Goal: Information Seeking & Learning: Compare options

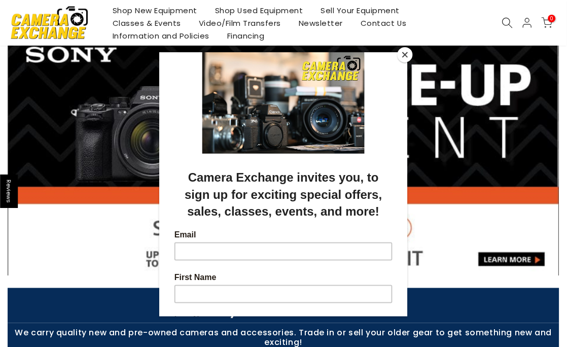
scroll to position [67, 0]
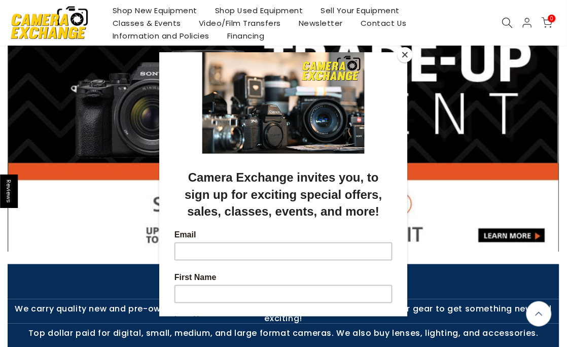
click at [407, 54] on button "Close" at bounding box center [405, 54] width 15 height 15
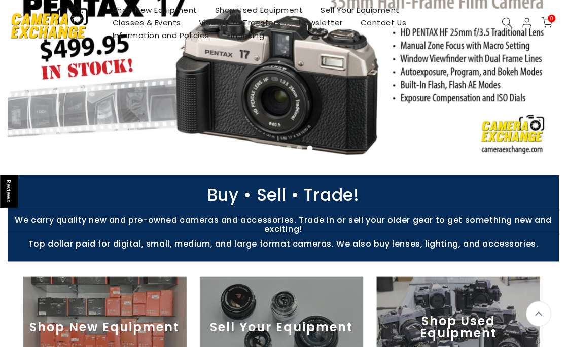
scroll to position [0, 0]
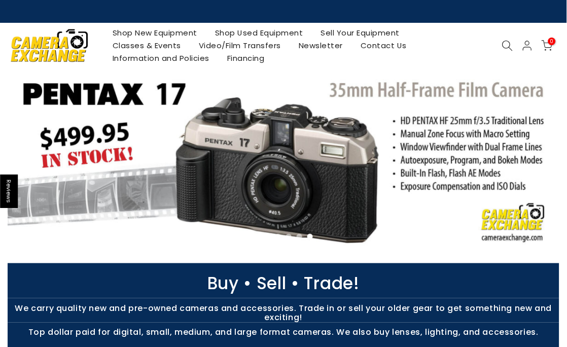
click at [156, 33] on link "Shop New Equipment" at bounding box center [155, 33] width 103 height 13
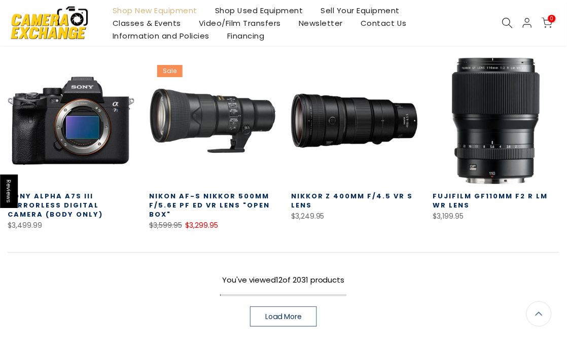
scroll to position [609, 0]
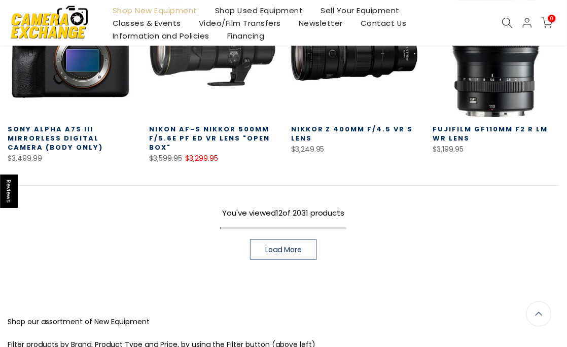
click at [294, 248] on span "Load More" at bounding box center [283, 249] width 37 height 7
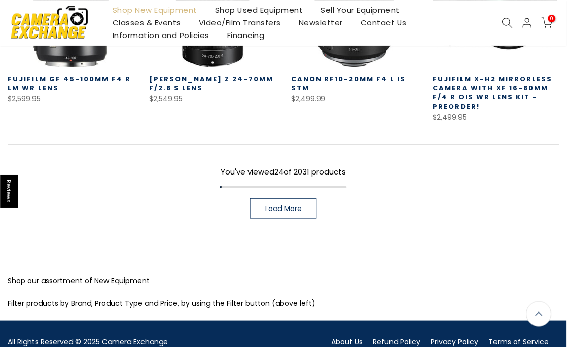
click at [288, 205] on span "Load More" at bounding box center [283, 208] width 37 height 7
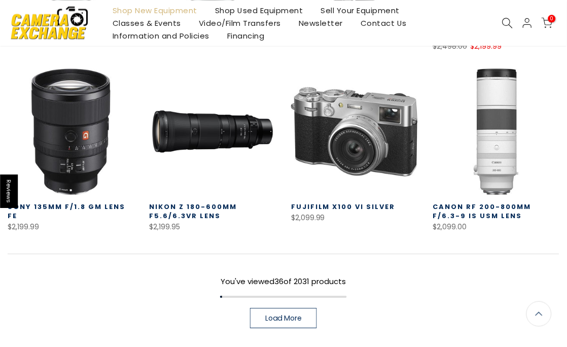
scroll to position [1692, 0]
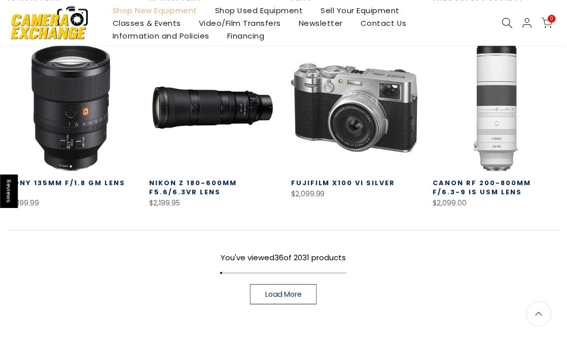
click at [298, 284] on link "Load More" at bounding box center [283, 294] width 67 height 20
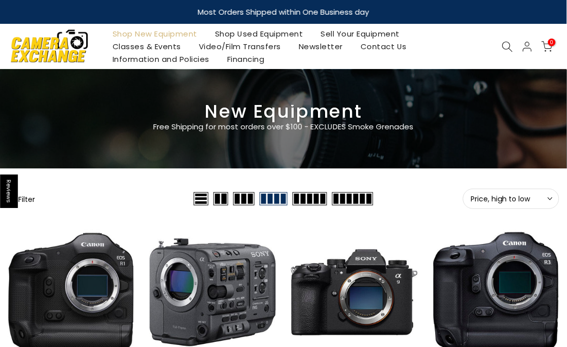
click at [35, 199] on button "Filter" at bounding box center [21, 199] width 27 height 10
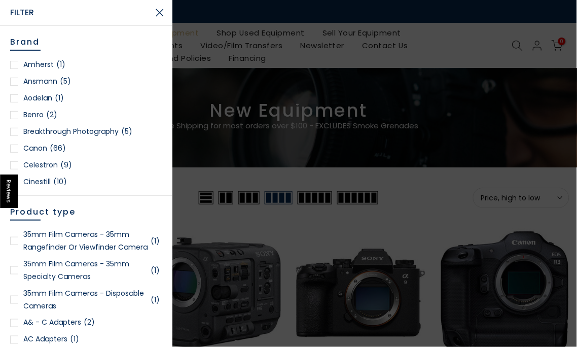
click at [13, 147] on div at bounding box center [14, 149] width 8 height 8
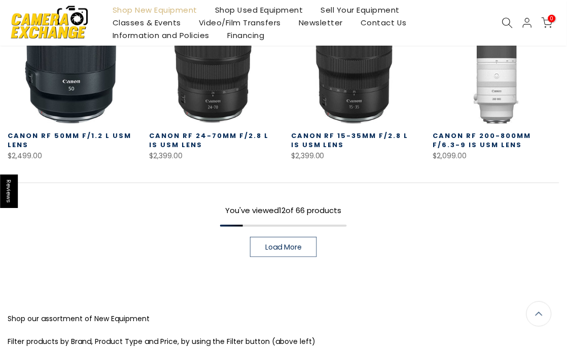
scroll to position [652, 0]
click at [288, 218] on div "You've viewed 12 of 66 products Load More" at bounding box center [284, 219] width 552 height 75
click at [280, 240] on link "Load More" at bounding box center [283, 246] width 67 height 20
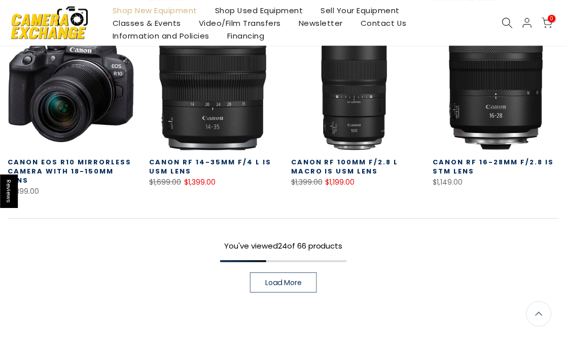
scroll to position [1192, 0]
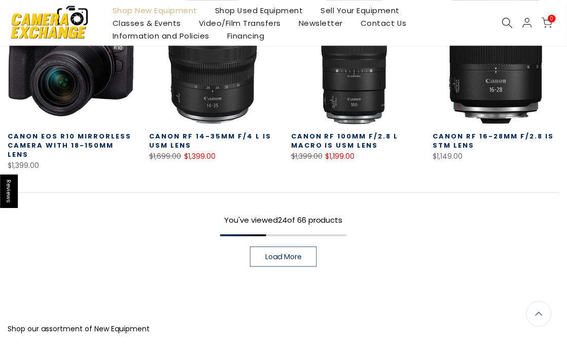
click at [303, 247] on link "Load More" at bounding box center [283, 257] width 67 height 20
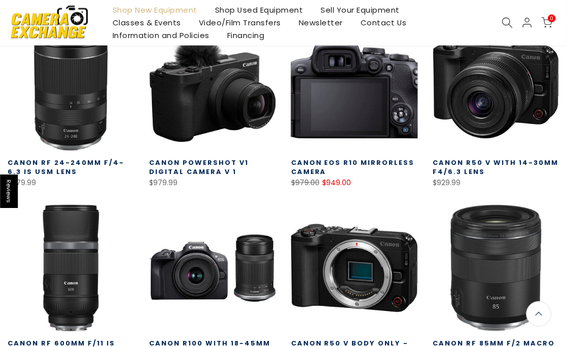
scroll to position [1734, 0]
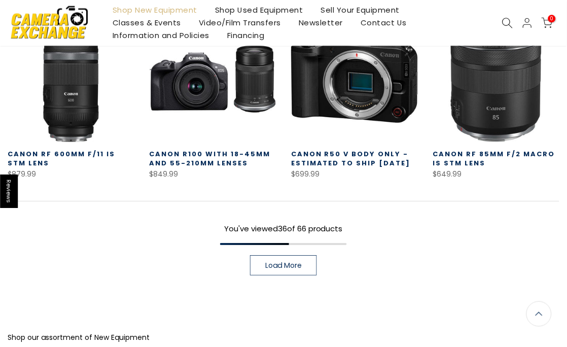
click at [292, 262] on span "Load More" at bounding box center [283, 265] width 37 height 7
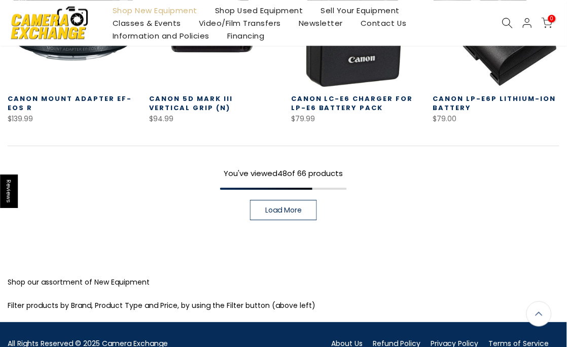
scroll to position [2342, 0]
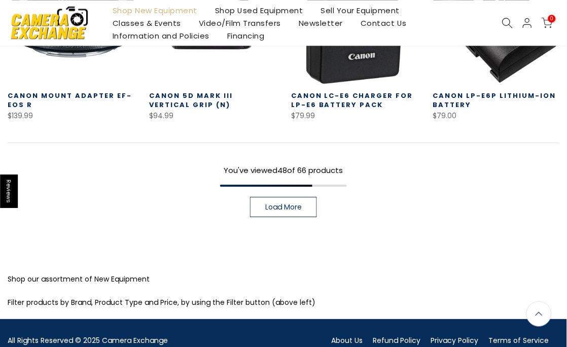
click at [283, 203] on span "Load More" at bounding box center [283, 206] width 37 height 7
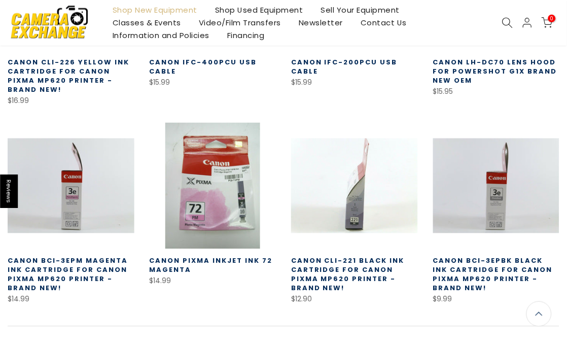
scroll to position [2817, 0]
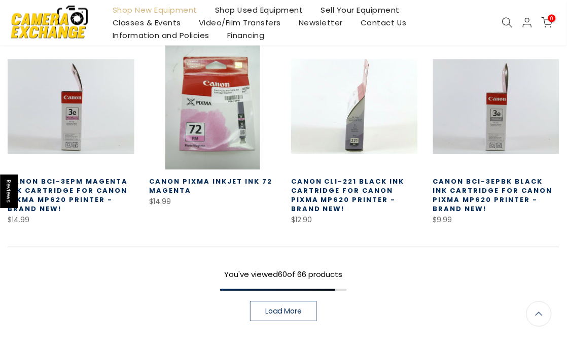
click at [296, 308] on span "Load More" at bounding box center [283, 311] width 37 height 7
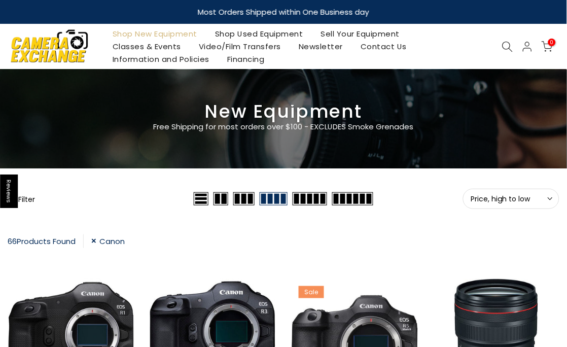
click at [34, 199] on button "Filter" at bounding box center [21, 199] width 27 height 10
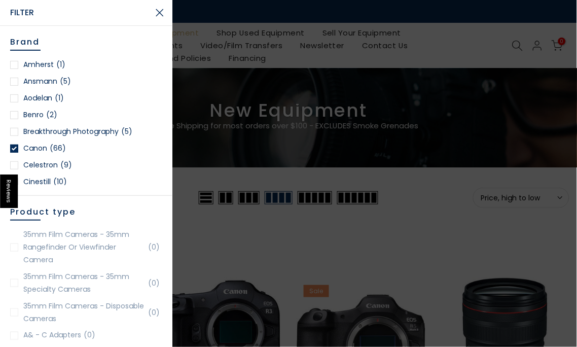
click at [12, 148] on div at bounding box center [14, 149] width 8 height 8
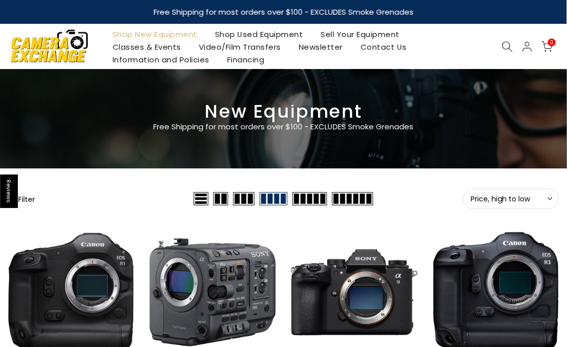
click at [35, 197] on button "Filter" at bounding box center [21, 199] width 27 height 10
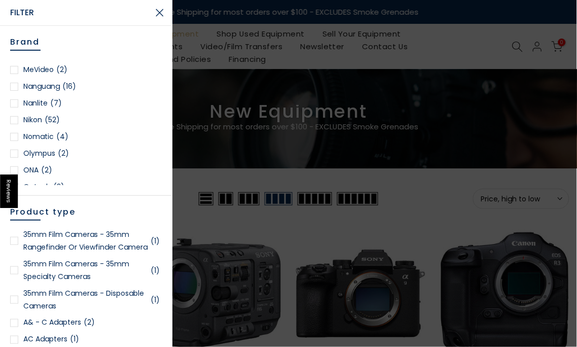
scroll to position [947, 0]
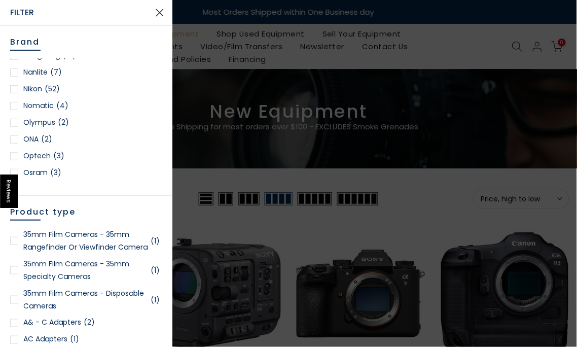
click at [16, 88] on div at bounding box center [14, 89] width 8 height 8
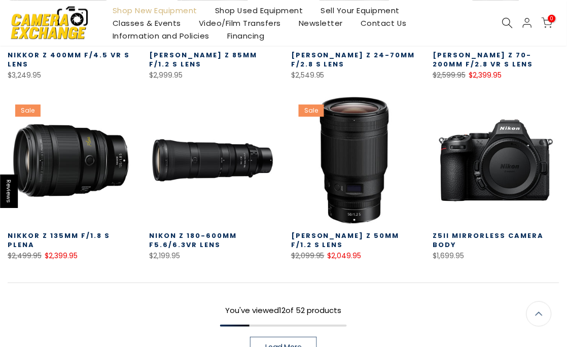
scroll to position [584, 0]
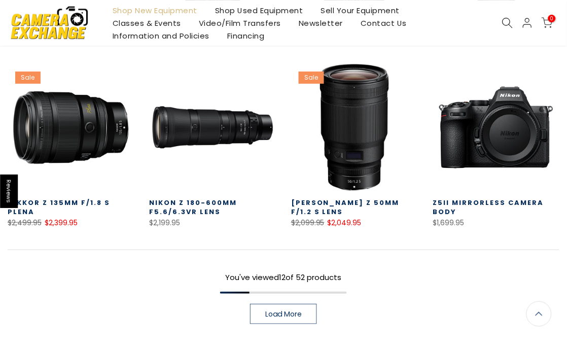
click at [309, 306] on link "Load More" at bounding box center [283, 314] width 67 height 20
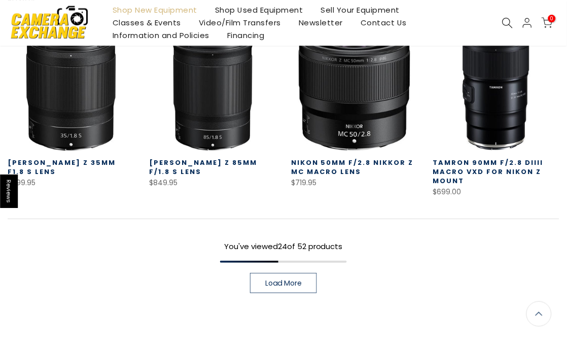
scroll to position [1125, 0]
click at [296, 280] on span "Load More" at bounding box center [283, 283] width 37 height 7
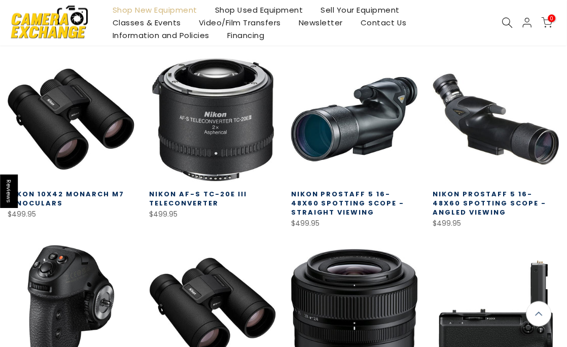
scroll to position [1734, 0]
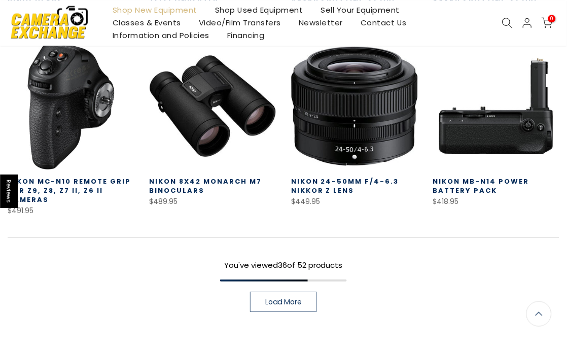
click at [286, 298] on span "Load More" at bounding box center [283, 301] width 37 height 7
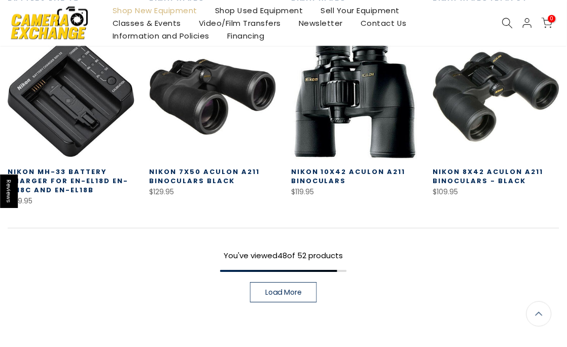
scroll to position [2410, 0]
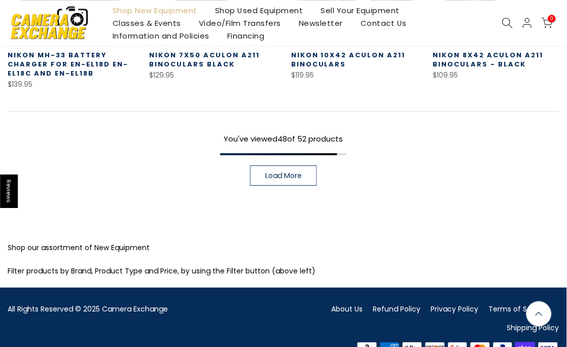
click at [275, 165] on link "Load More" at bounding box center [283, 175] width 67 height 20
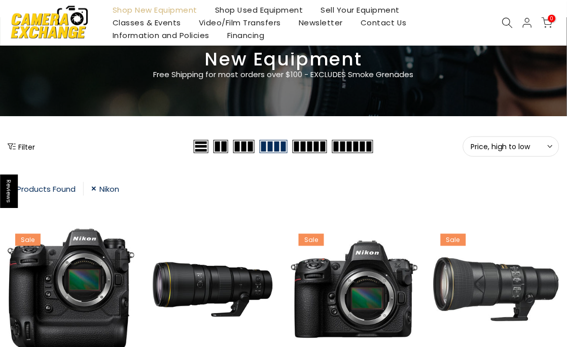
scroll to position [67, 0]
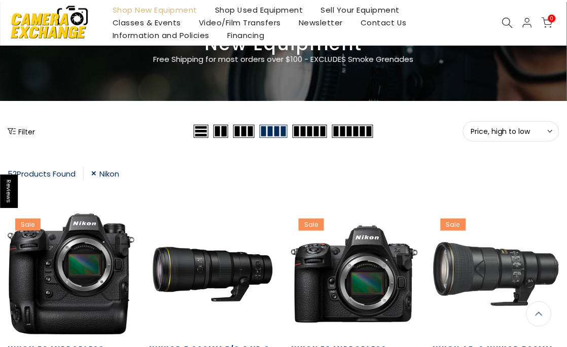
click at [20, 128] on button "Filter" at bounding box center [21, 131] width 27 height 10
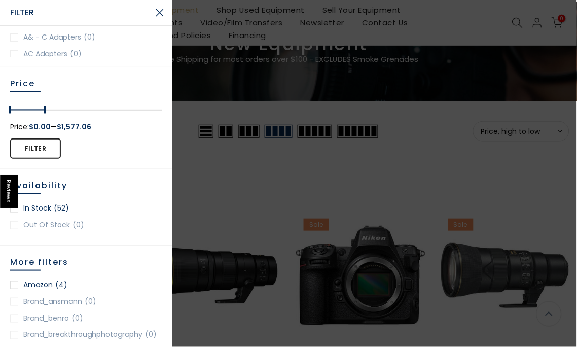
scroll to position [67, 0]
drag, startPoint x: 157, startPoint y: 110, endPoint x: 42, endPoint y: 120, distance: 115.6
click at [42, 120] on div "Filter Price: $0.00 — $1,577.06" at bounding box center [86, 137] width 152 height 54
click at [40, 150] on button "Filter" at bounding box center [35, 149] width 51 height 20
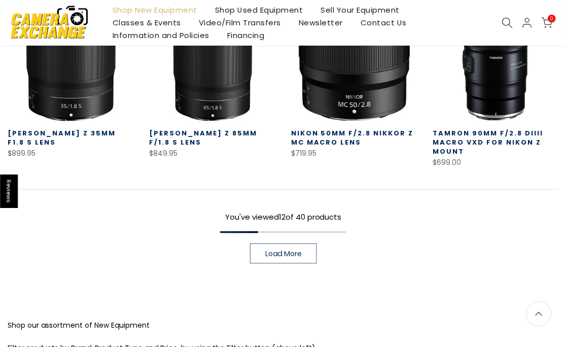
scroll to position [720, 0]
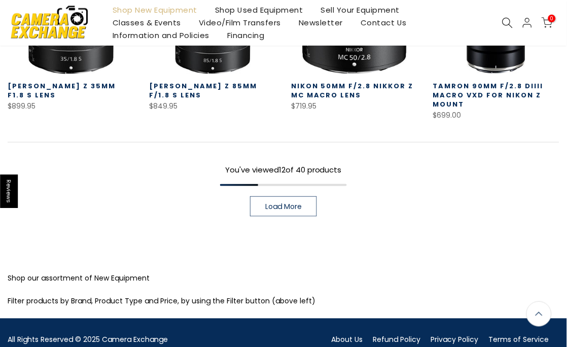
click at [275, 206] on span "Load More" at bounding box center [283, 206] width 37 height 7
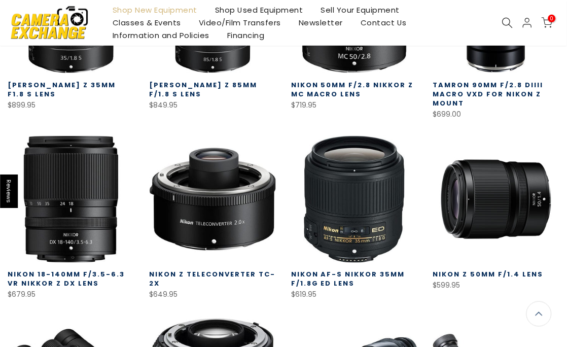
scroll to position [719, 0]
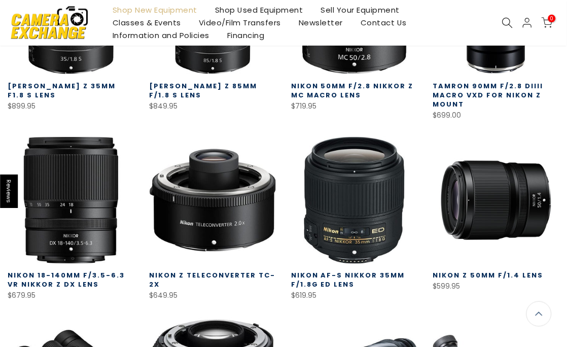
click at [12, 194] on span "Reviews" at bounding box center [9, 191] width 18 height 33
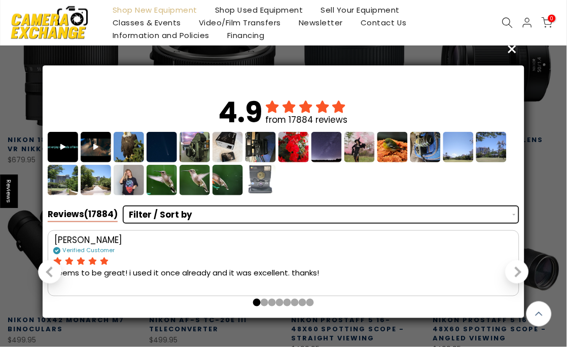
scroll to position [90, 0]
click at [515, 271] on div "Next slide" at bounding box center [516, 272] width 11 height 11
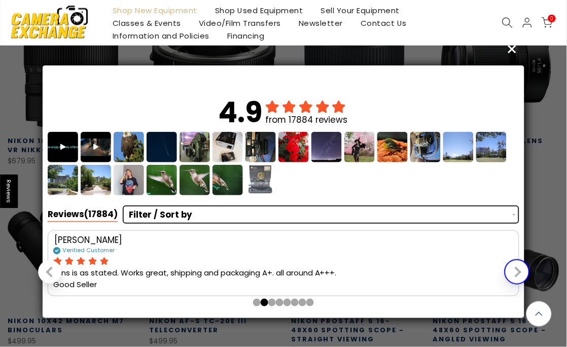
scroll to position [855, 0]
click at [515, 271] on div "Next slide" at bounding box center [516, 272] width 11 height 11
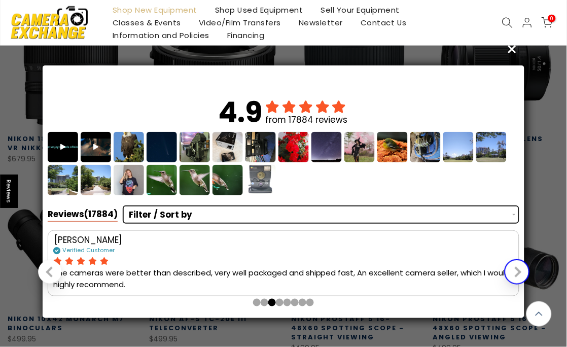
scroll to position [854, 0]
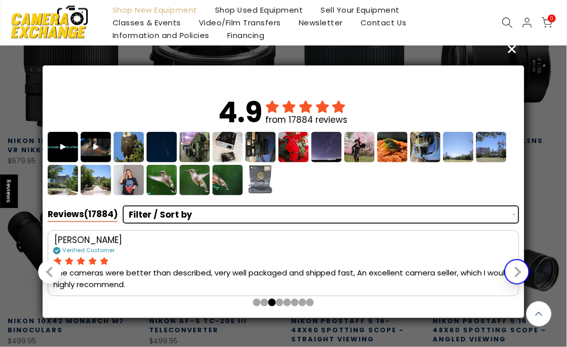
click at [515, 271] on div "Next slide" at bounding box center [516, 272] width 11 height 11
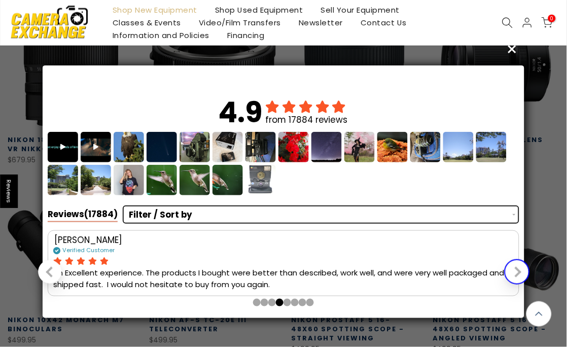
click at [515, 271] on div "Next slide" at bounding box center [516, 272] width 11 height 11
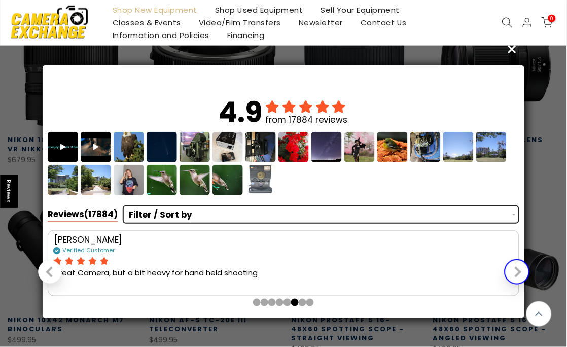
click at [515, 271] on div "Next slide" at bounding box center [516, 272] width 11 height 11
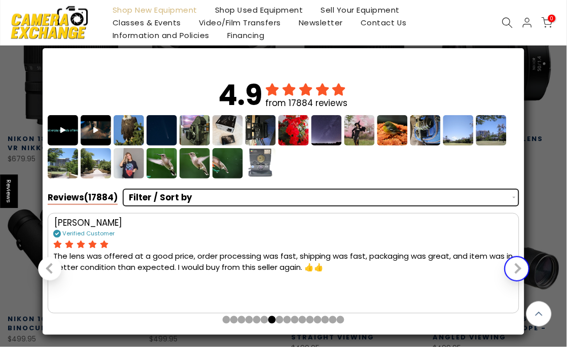
scroll to position [854, 0]
click at [515, 271] on div "Brian C. Verified Customer The lens was offered at a good price, order processi…" at bounding box center [283, 264] width 477 height 105
click at [516, 274] on div "Next slide" at bounding box center [516, 268] width 11 height 11
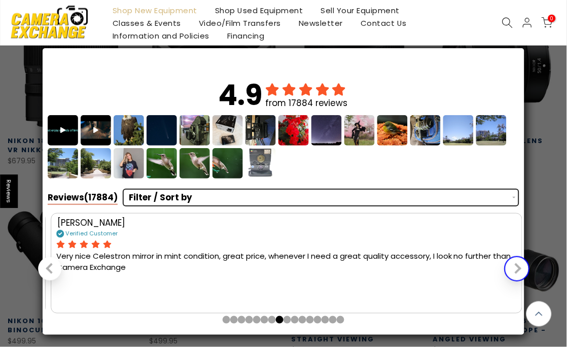
scroll to position [855, 0]
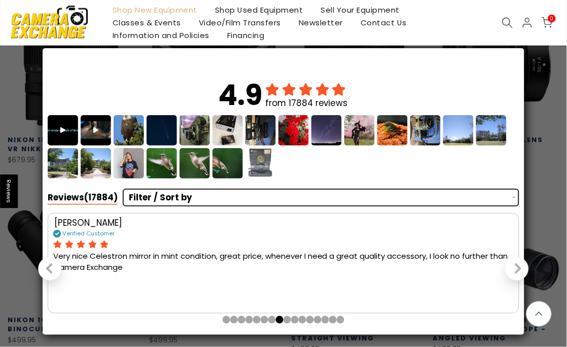
click at [526, 202] on div "4.9 from 17884 reviews Reviews (17884) Filter / Sort by photos & videos verifie…" at bounding box center [283, 173] width 567 height 323
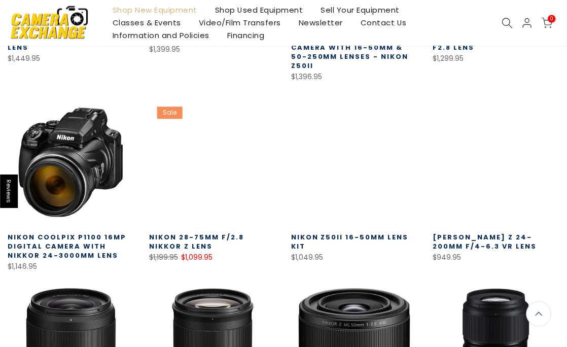
scroll to position [378, 0]
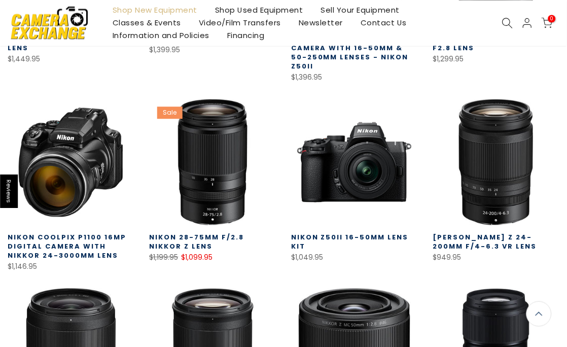
click at [130, 21] on link "Classes & Events" at bounding box center [147, 23] width 86 height 13
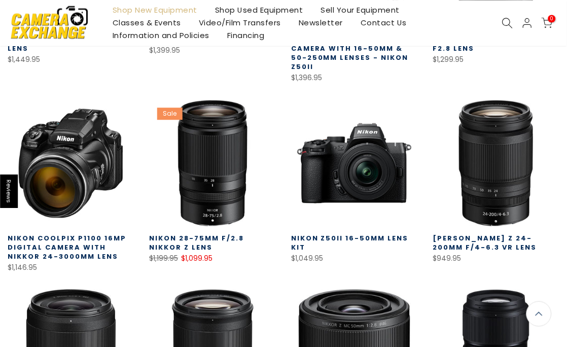
scroll to position [379, 0]
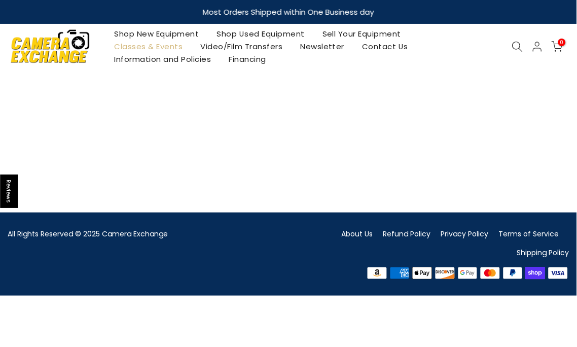
click at [174, 34] on link "Shop New Equipment" at bounding box center [157, 33] width 103 height 13
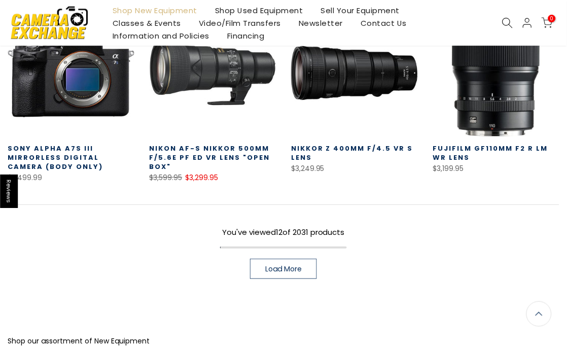
scroll to position [607, 0]
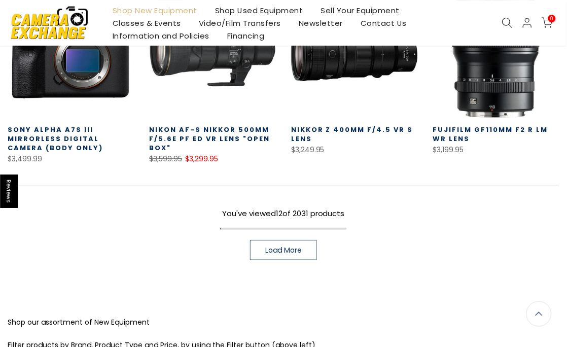
click at [283, 247] on span "Load More" at bounding box center [283, 250] width 37 height 7
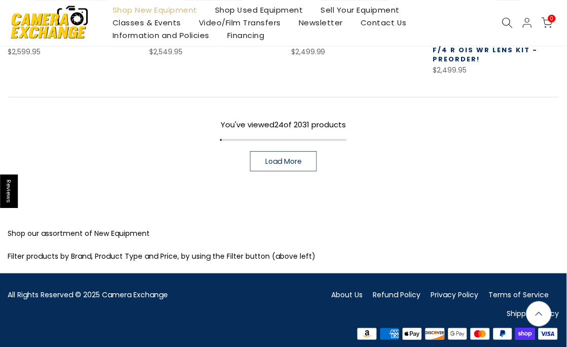
scroll to position [1267, 0]
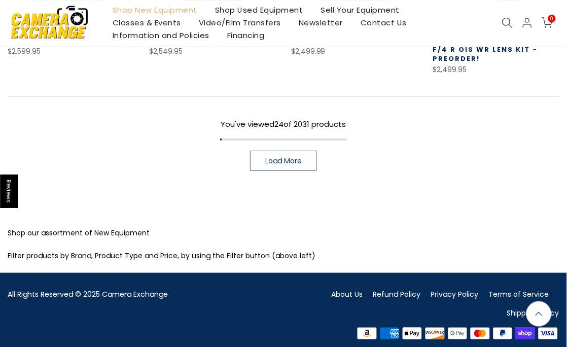
click at [303, 157] on link "Load More" at bounding box center [283, 161] width 67 height 20
